Goal: Transaction & Acquisition: Purchase product/service

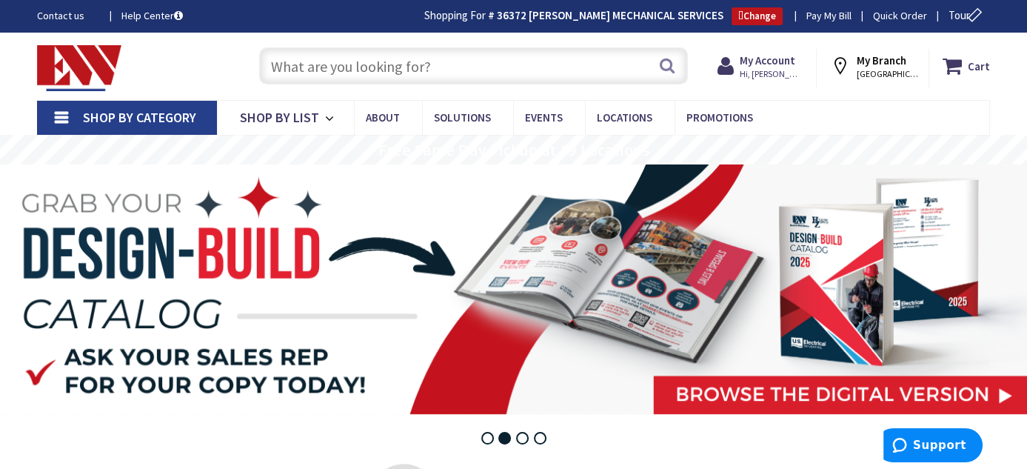
click at [410, 59] on input "text" at bounding box center [473, 65] width 429 height 37
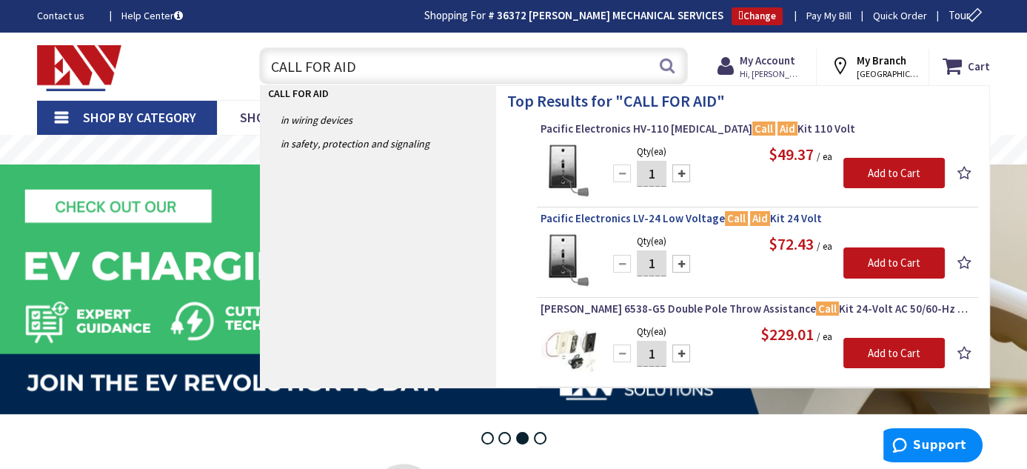
type input "CALL FOR AID"
click at [614, 218] on span "Pacific Electronics LV-24 Low Voltage Call Aid Kit 24 Volt" at bounding box center [758, 218] width 434 height 15
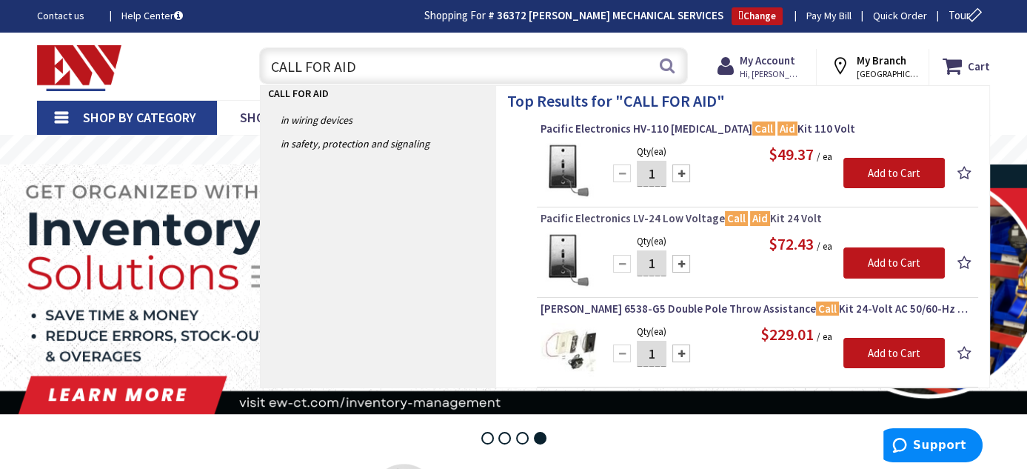
click at [612, 219] on span "Pacific Electronics LV-24 Low Voltage Call Aid Kit 24 Volt" at bounding box center [758, 218] width 434 height 15
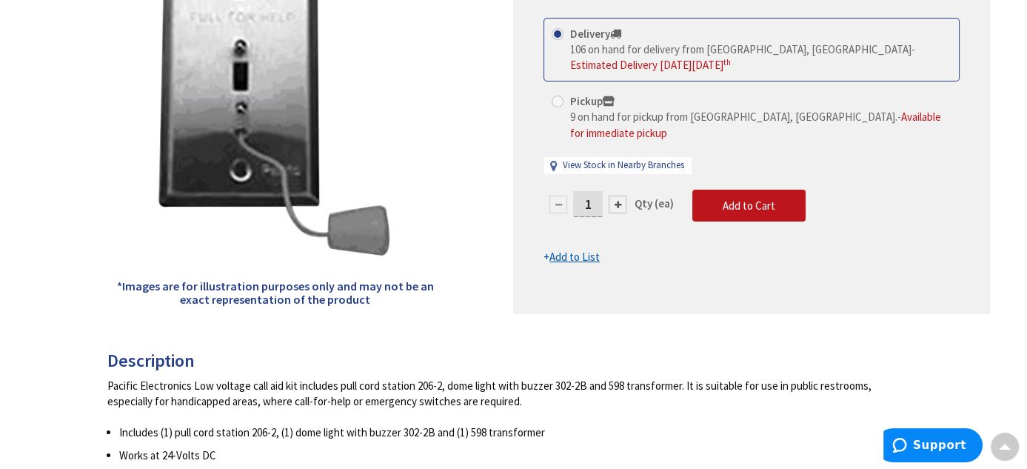
scroll to position [196, 0]
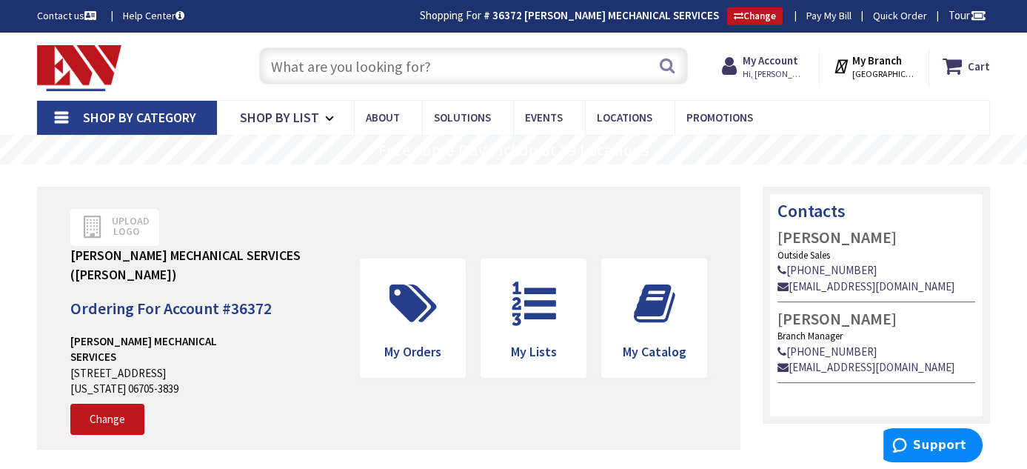
click at [438, 69] on input "text" at bounding box center [473, 65] width 429 height 37
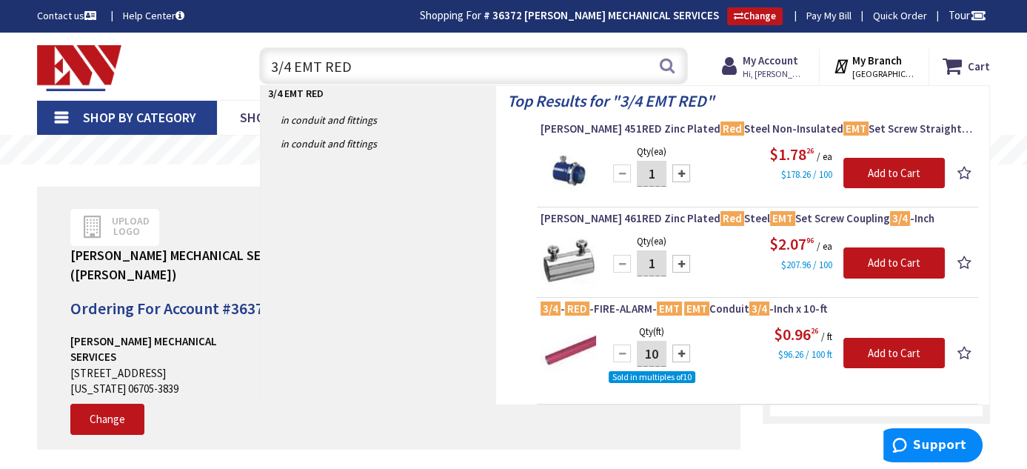
click at [354, 70] on input "3/4 EMT RED" at bounding box center [473, 65] width 429 height 37
type input "3"
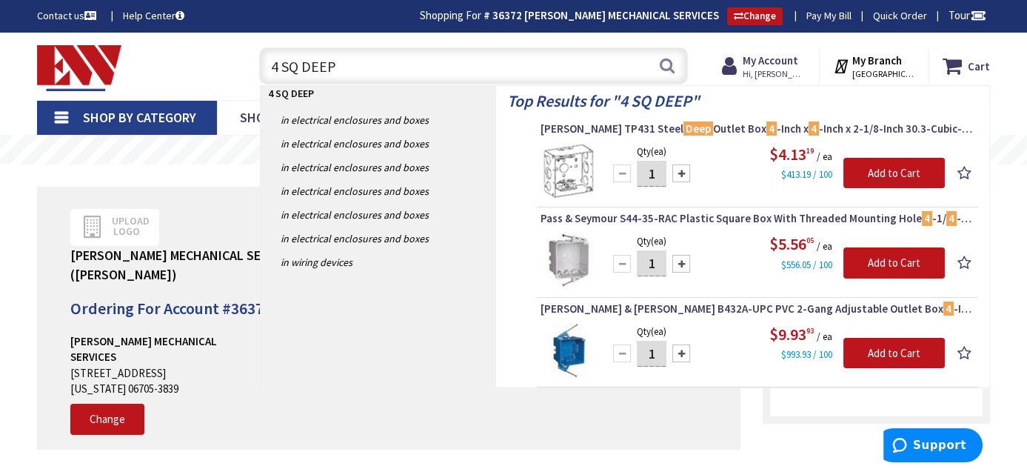
type input "4 SQ DEEP"
